Goal: Task Accomplishment & Management: Manage account settings

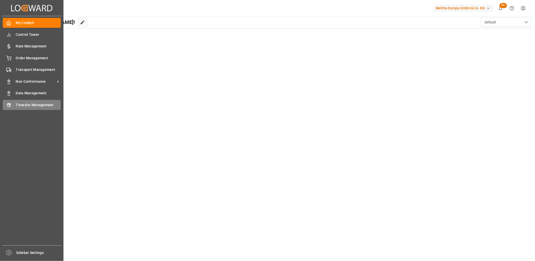
click at [15, 106] on div "Timeslot Management Timeslot Management" at bounding box center [32, 105] width 58 height 10
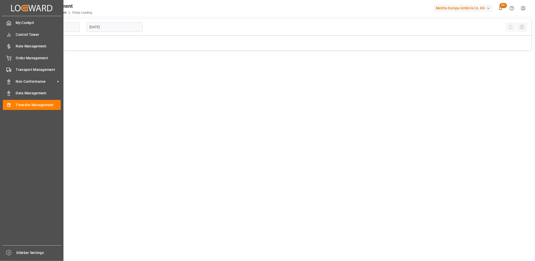
type input "Chezy Loading"
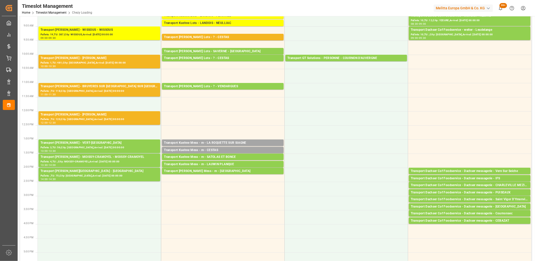
scroll to position [56, 0]
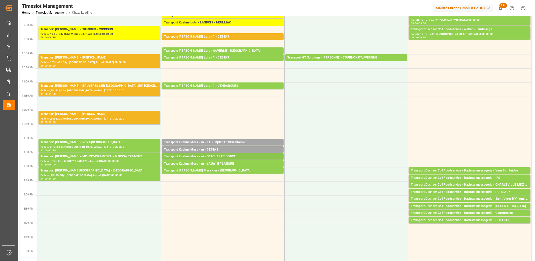
click at [222, 155] on div "Transport Kuehne Mess - m - SATOLAS ET BONCE" at bounding box center [223, 156] width 118 height 5
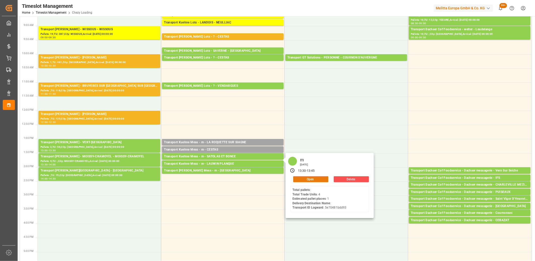
click at [297, 178] on button "Open" at bounding box center [310, 179] width 35 height 6
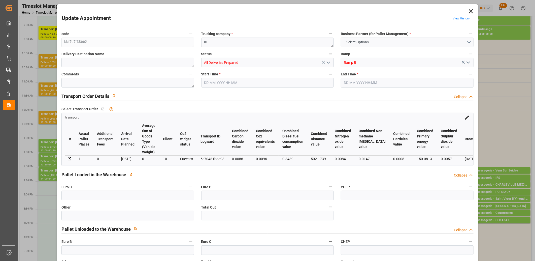
type input "1"
type input "0"
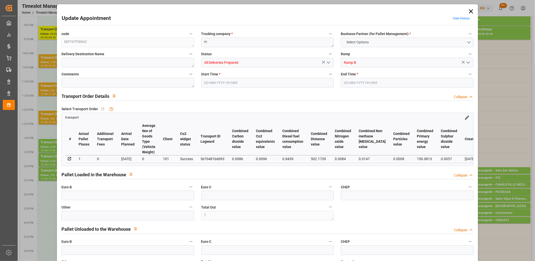
type input "0"
type input "1"
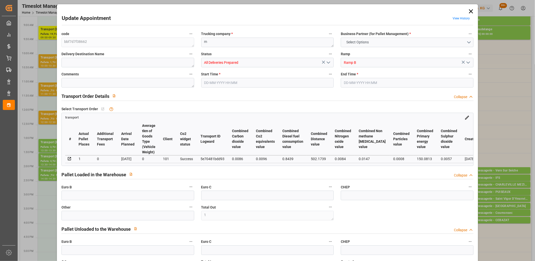
type input "47.66"
type input "0"
type input "47.66"
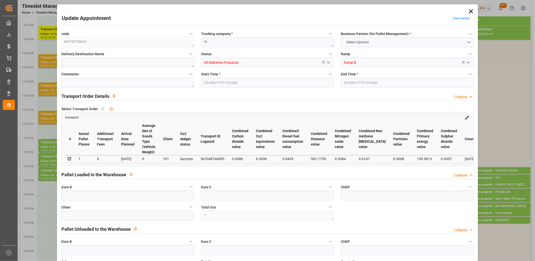
type input "0"
type input "1"
type input "29.171"
type input "56.558"
type input "234.743"
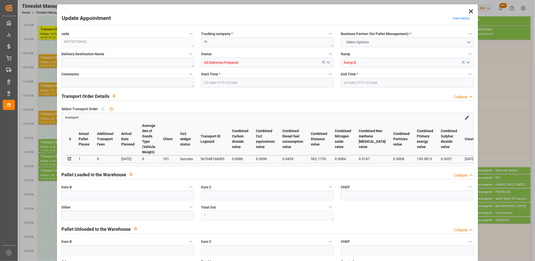
type input "38"
type input "0"
type input "4"
type input "1"
type input "101"
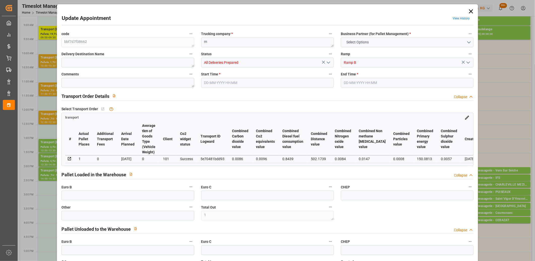
type input "33.558"
type input "0"
type input "4710.8598"
type input "0"
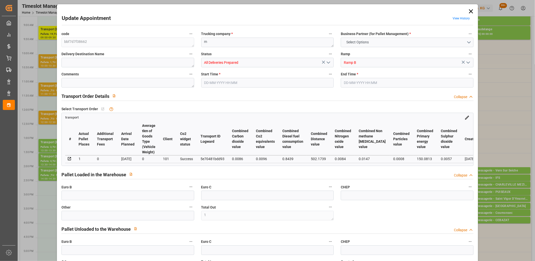
type input "21"
type input "35"
type input "[DATE] 13:30"
type input "[DATE] 13:45"
type input "[DATE] 12:01"
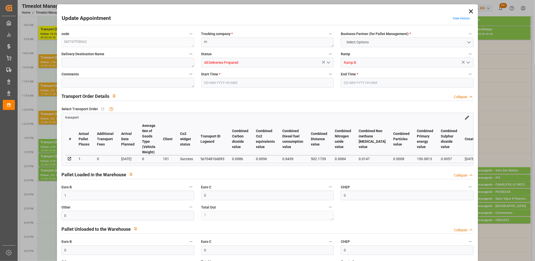
type input "[DATE] 12:00"
type input "[DATE]"
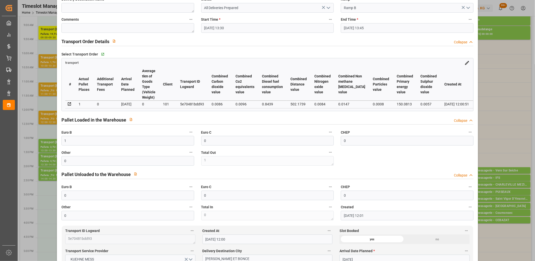
scroll to position [0, 0]
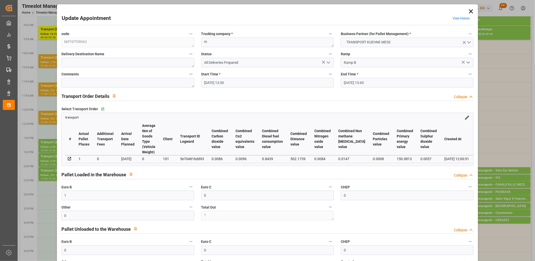
click at [329, 64] on icon "open menu" at bounding box center [329, 62] width 6 height 6
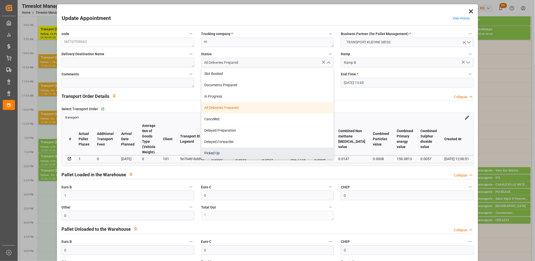
click at [243, 151] on div "Picked Up" at bounding box center [268, 152] width 132 height 11
type input "Picked Up"
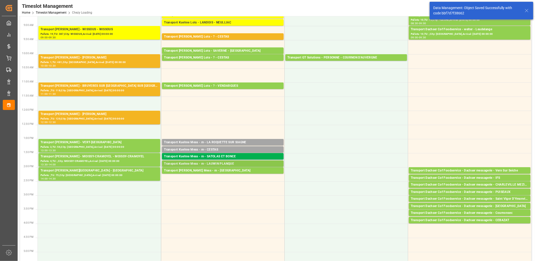
click at [231, 162] on div "Transport Kuehne Mess - m - LAUWIN PLANQUE" at bounding box center [223, 163] width 118 height 5
click at [254, 170] on div "Transport [PERSON_NAME] Mess - m - [GEOGRAPHIC_DATA]" at bounding box center [223, 170] width 118 height 5
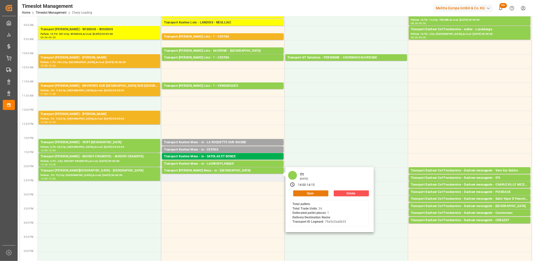
click at [300, 193] on button "Open" at bounding box center [310, 193] width 35 height 6
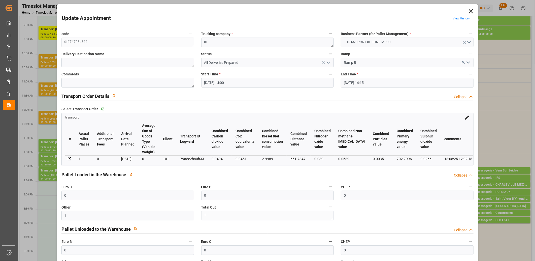
drag, startPoint x: 328, startPoint y: 63, endPoint x: 328, endPoint y: 66, distance: 2.5
click at [328, 65] on icon "open menu" at bounding box center [329, 62] width 6 height 6
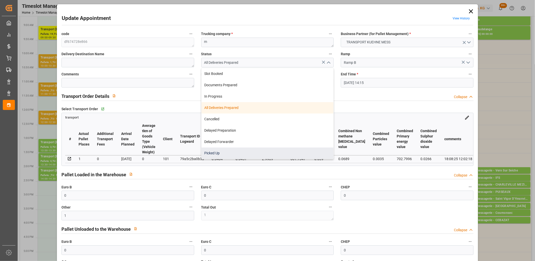
click at [242, 155] on div "Picked Up" at bounding box center [268, 152] width 132 height 11
type input "Picked Up"
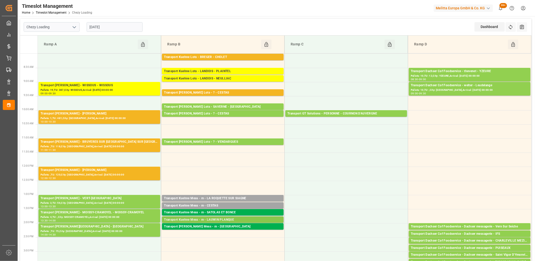
click at [214, 218] on div "Transport Kuehne Mess - m - LAUWIN PLANQUE" at bounding box center [223, 219] width 118 height 5
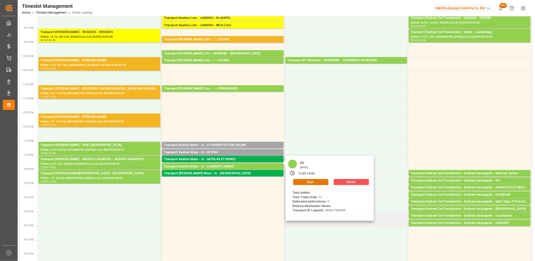
scroll to position [56, 0]
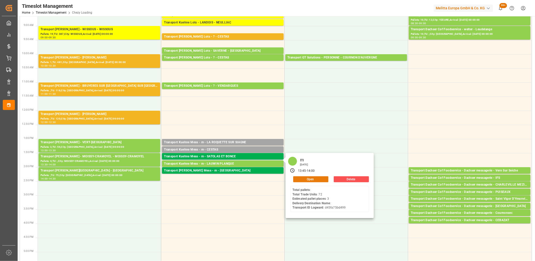
click at [309, 179] on button "Open" at bounding box center [310, 179] width 35 height 6
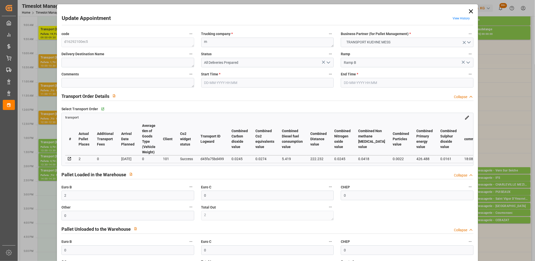
type input "2"
type input "0"
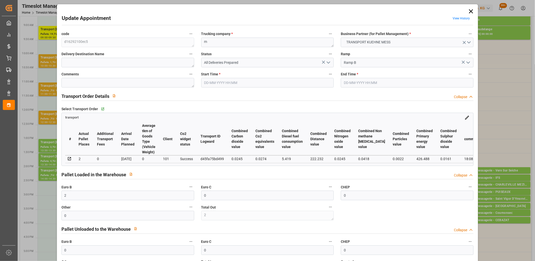
type input "0"
type input "3"
type input "2"
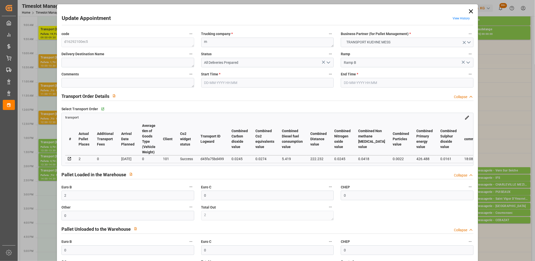
type input "76.6948"
type input "0"
type input "76.6948"
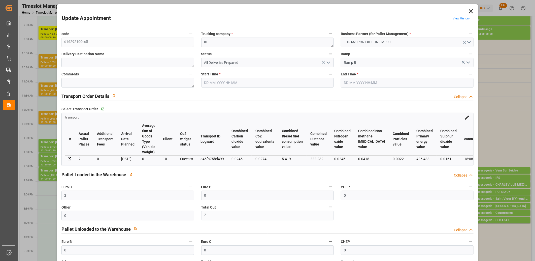
type input "0"
type input "3"
type input "188.676"
type input "284.141"
type input "708.321"
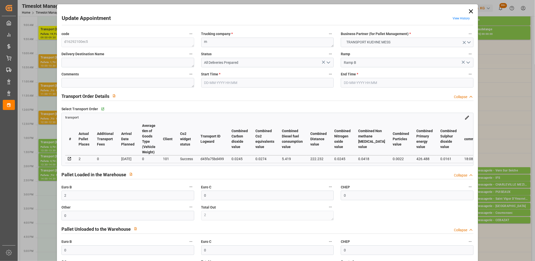
type input "59"
type input "0"
type input "72"
type input "3"
type input "101"
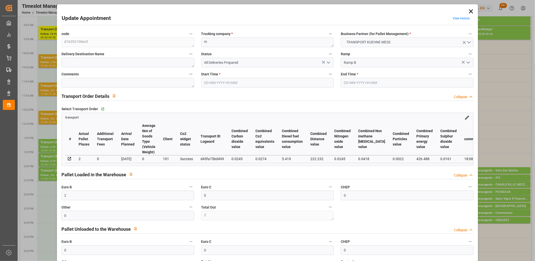
type input "215.141"
type input "0"
type input "4710.8598"
type input "0"
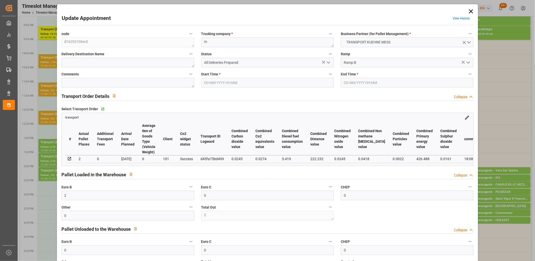
type input "21"
type input "35"
type input "[DATE] 13:45"
type input "[DATE] 14:00"
type input "[DATE] 12:01"
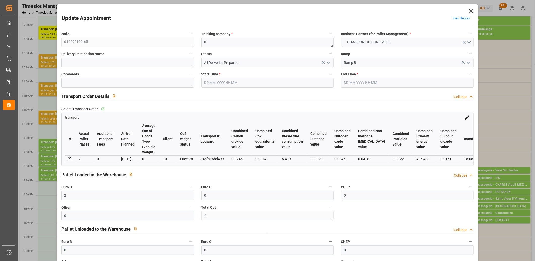
type input "[DATE] 12:01"
type input "[DATE]"
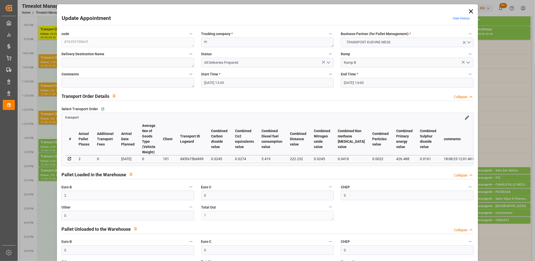
click at [330, 61] on icon "open menu" at bounding box center [329, 62] width 6 height 6
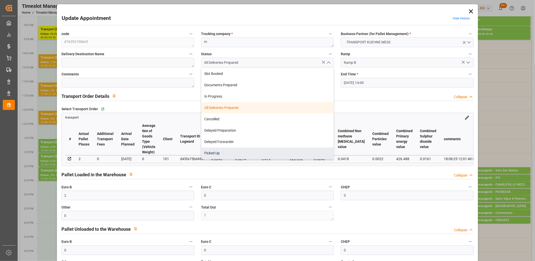
click at [262, 150] on div "Picked Up" at bounding box center [268, 152] width 132 height 11
type input "Picked Up"
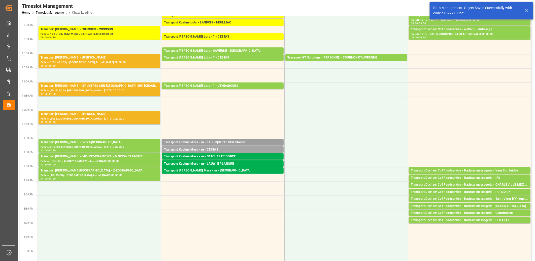
click at [230, 142] on div "Transport Kuehne Mess - m - LA ROQUETTE SUR SIAGNE" at bounding box center [223, 142] width 118 height 5
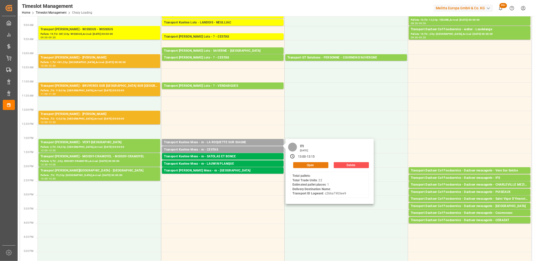
click at [304, 163] on button "Open" at bounding box center [310, 165] width 35 height 6
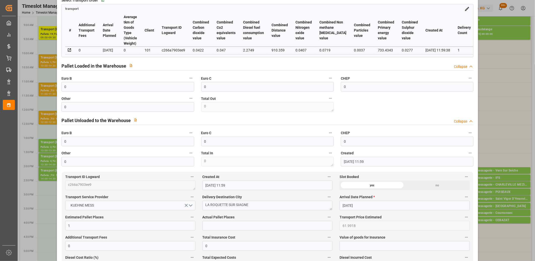
scroll to position [112, 0]
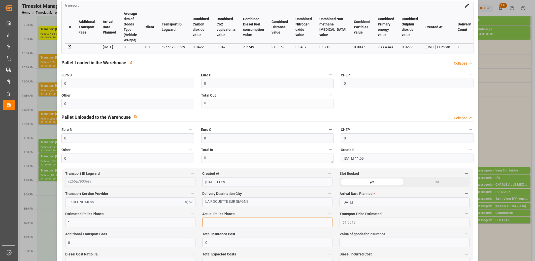
click at [213, 224] on input "text" at bounding box center [268, 222] width 130 height 10
type input "1"
click at [104, 86] on input "0" at bounding box center [127, 84] width 133 height 10
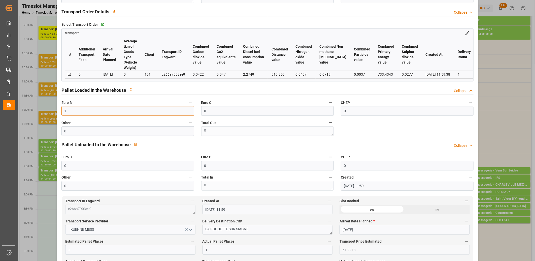
scroll to position [0, 0]
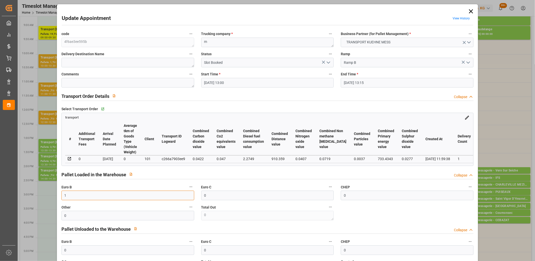
type input "1"
click at [329, 62] on icon "open menu" at bounding box center [329, 62] width 6 height 6
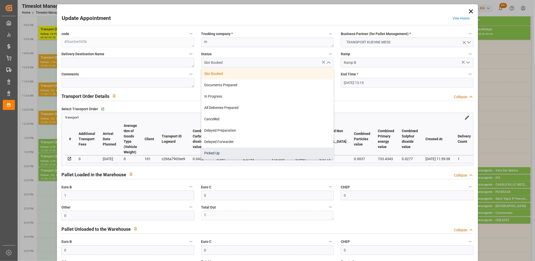
click at [308, 149] on div "Picked Up" at bounding box center [268, 152] width 132 height 11
type input "Picked Up"
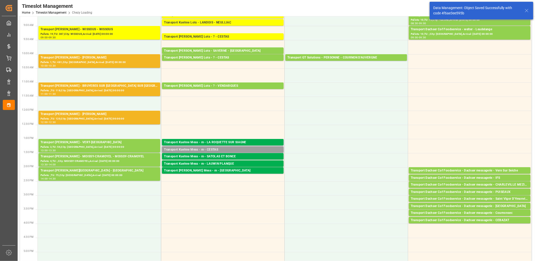
click at [215, 150] on div "Transport Kuehne Mess - m - CESTAS" at bounding box center [223, 149] width 118 height 5
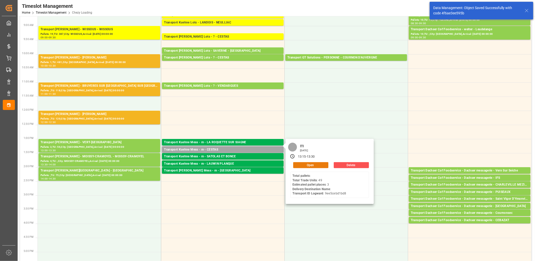
click at [298, 165] on button "Open" at bounding box center [310, 165] width 35 height 6
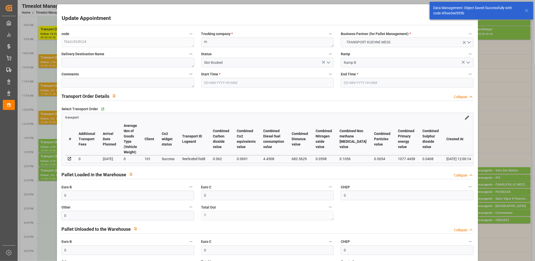
type input "[DATE] 13:15"
type input "[DATE] 13:30"
type input "[DATE] 12:00"
type input "[DATE]"
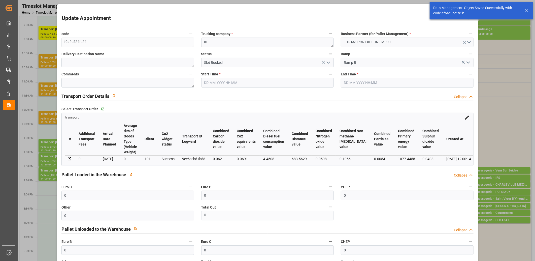
type input "[DATE]"
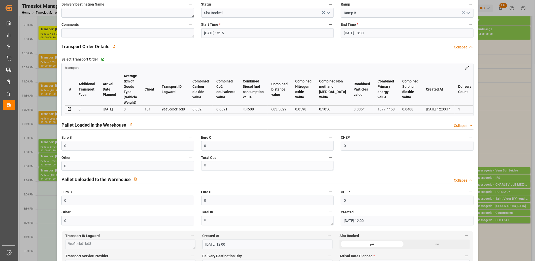
scroll to position [140, 0]
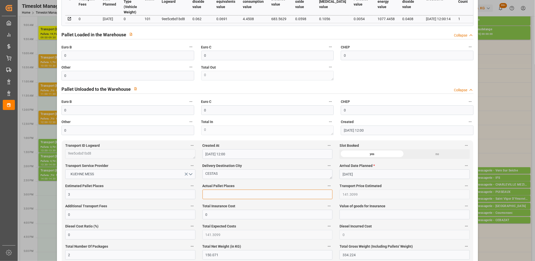
click at [238, 196] on input "text" at bounding box center [268, 194] width 130 height 10
type input "2"
click at [142, 57] on input "0" at bounding box center [127, 56] width 133 height 10
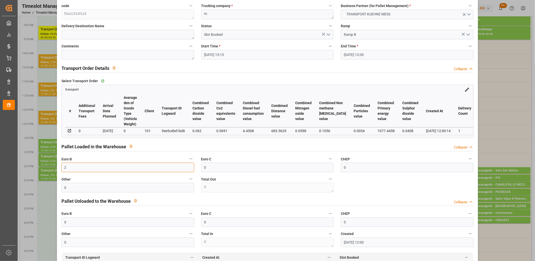
type input "2"
click at [328, 33] on icon "open menu" at bounding box center [329, 34] width 6 height 6
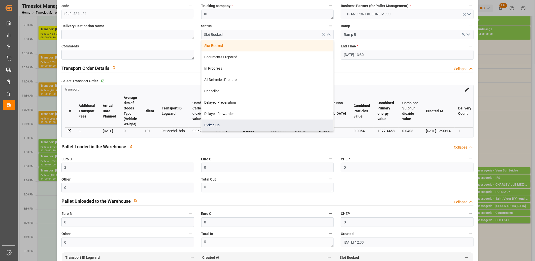
click at [280, 120] on div "Picked Up" at bounding box center [268, 124] width 132 height 11
type input "Picked Up"
